Goal: Task Accomplishment & Management: Use online tool/utility

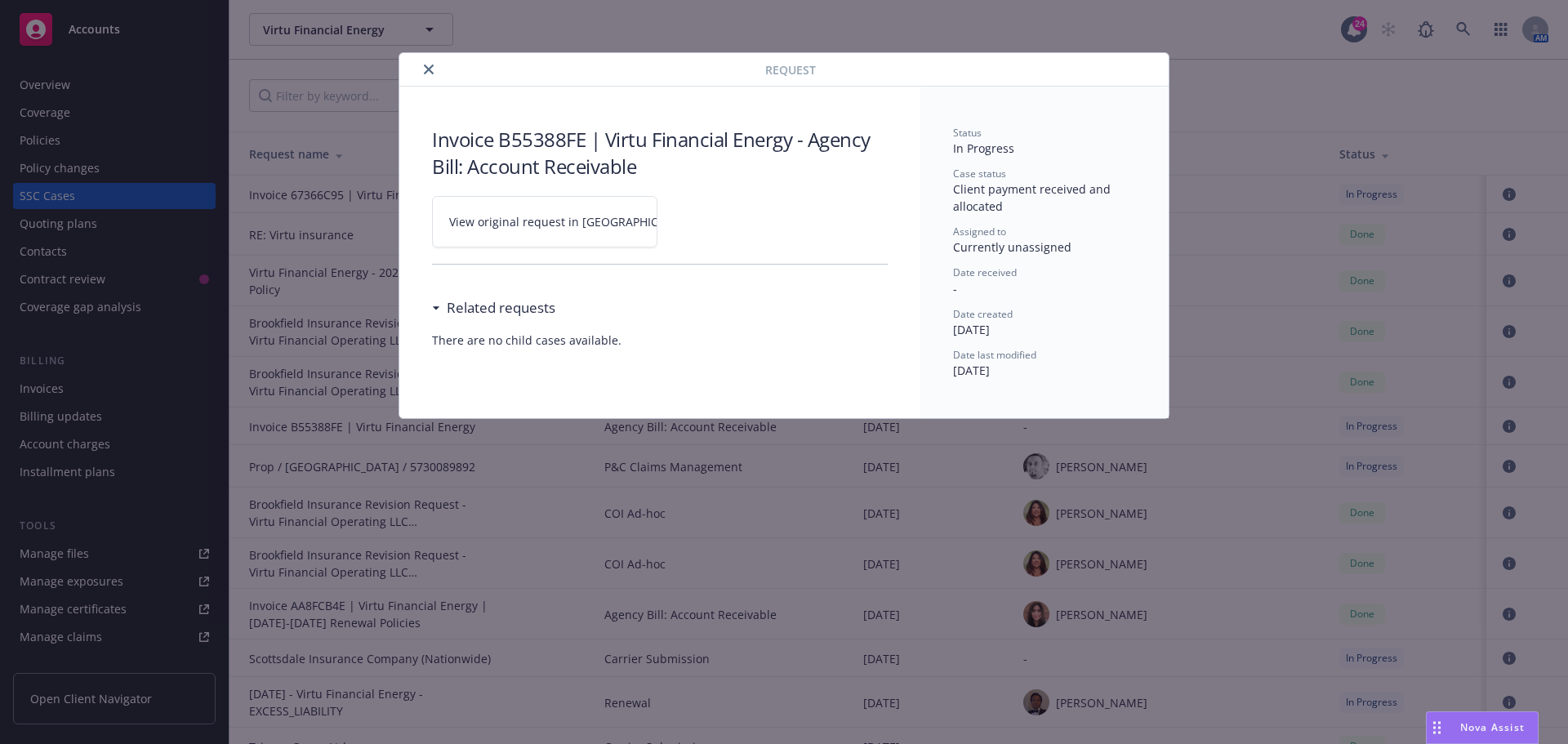
click at [423, 70] on button "close" at bounding box center [429, 70] width 20 height 20
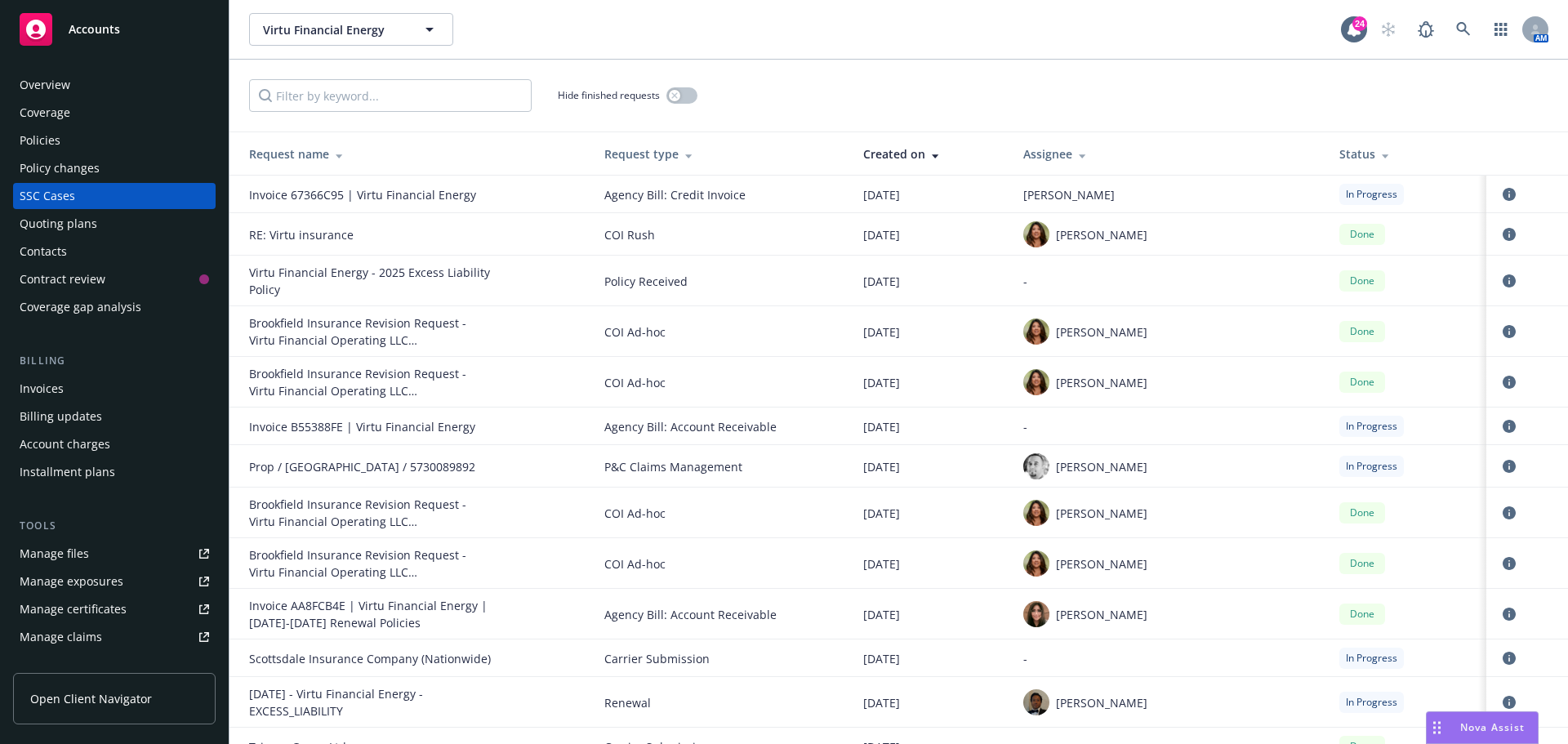
click at [672, 22] on div "Virtu Financial Energy Virtu Financial Energy Virtu Financial Energy Type Comme…" at bounding box center [795, 29] width 1092 height 32
click at [495, 52] on div "Virtu Financial Energy Virtu Financial Energy 24 AM" at bounding box center [898, 29] width 1339 height 59
click at [675, 11] on div "Virtu Financial Energy Virtu Financial Energy 24 AM" at bounding box center [898, 29] width 1339 height 59
